Goal: Task Accomplishment & Management: Manage account settings

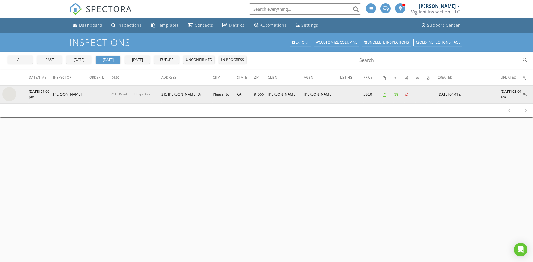
click at [9, 95] on img at bounding box center [9, 94] width 14 height 14
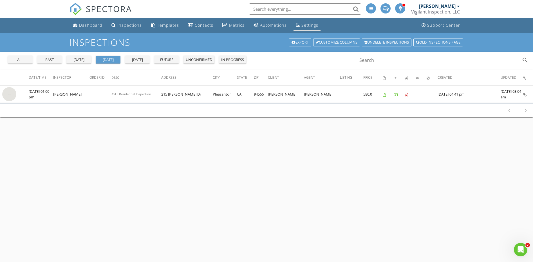
click at [303, 29] on link "Settings" at bounding box center [307, 25] width 27 height 10
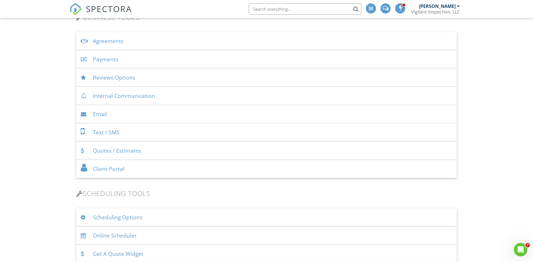
scroll to position [251, 0]
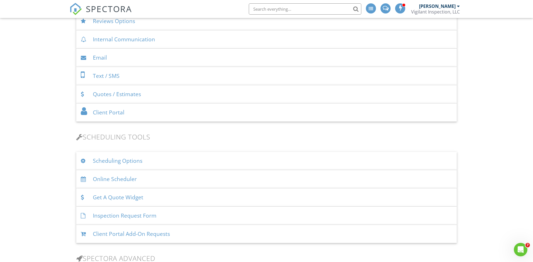
click at [123, 177] on div "Online Scheduler" at bounding box center [266, 179] width 381 height 18
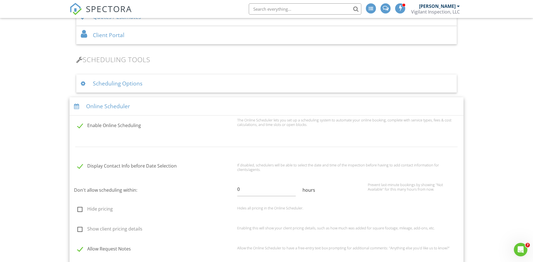
scroll to position [346, 0]
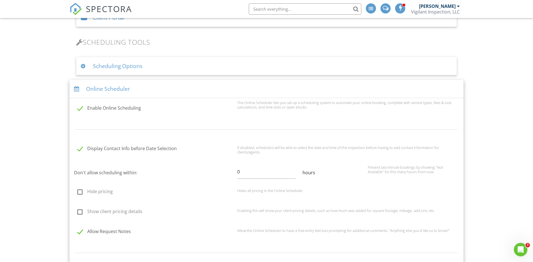
click at [77, 150] on label "Display Contact Info before Date Selection" at bounding box center [155, 149] width 157 height 7
checkbox input "false"
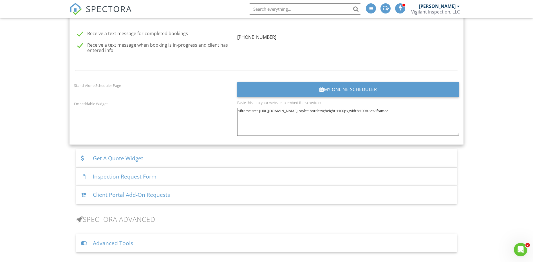
scroll to position [741, 0]
